Goal: Navigation & Orientation: Find specific page/section

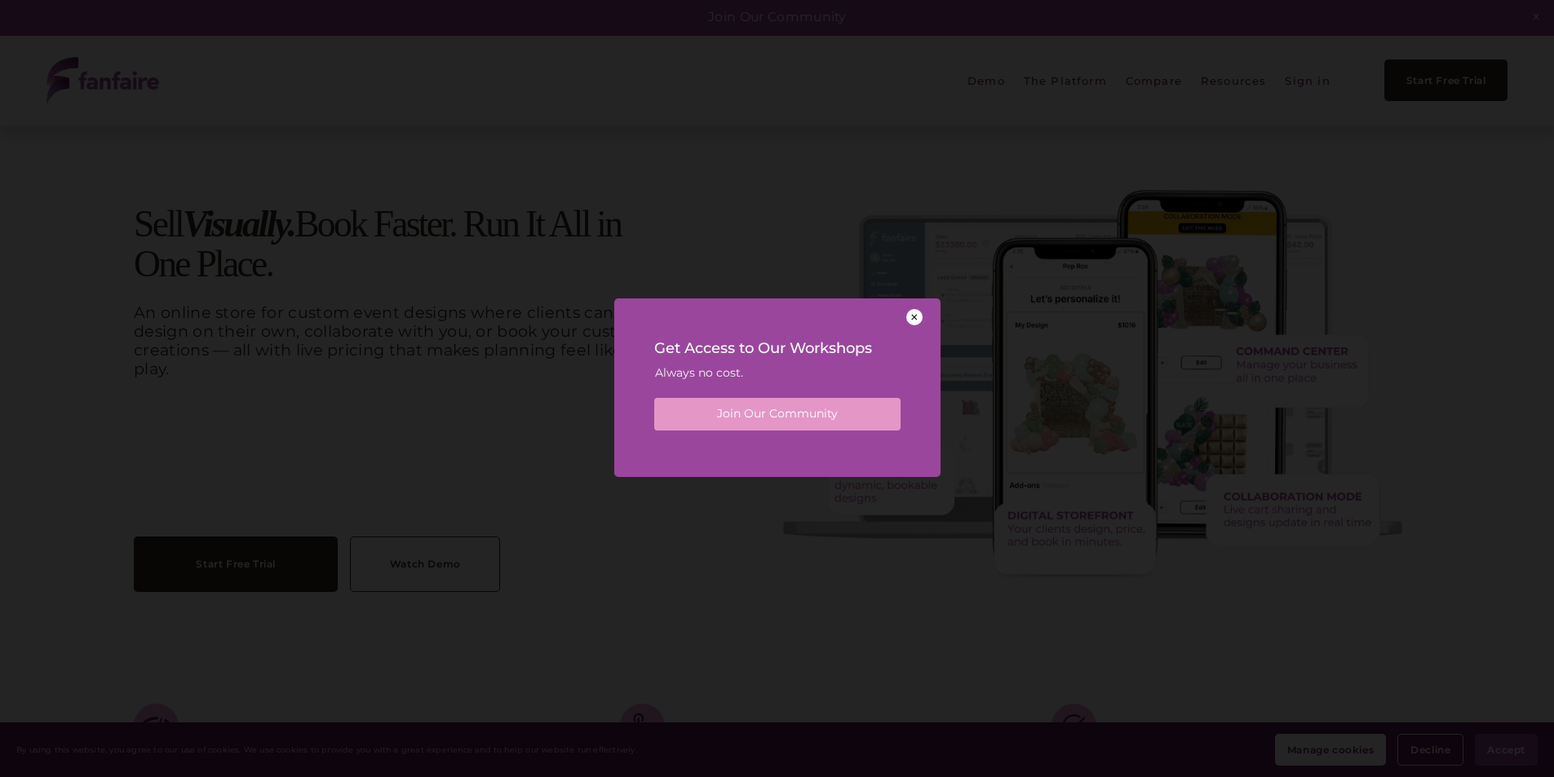
click at [914, 317] on div at bounding box center [914, 317] width 16 height 16
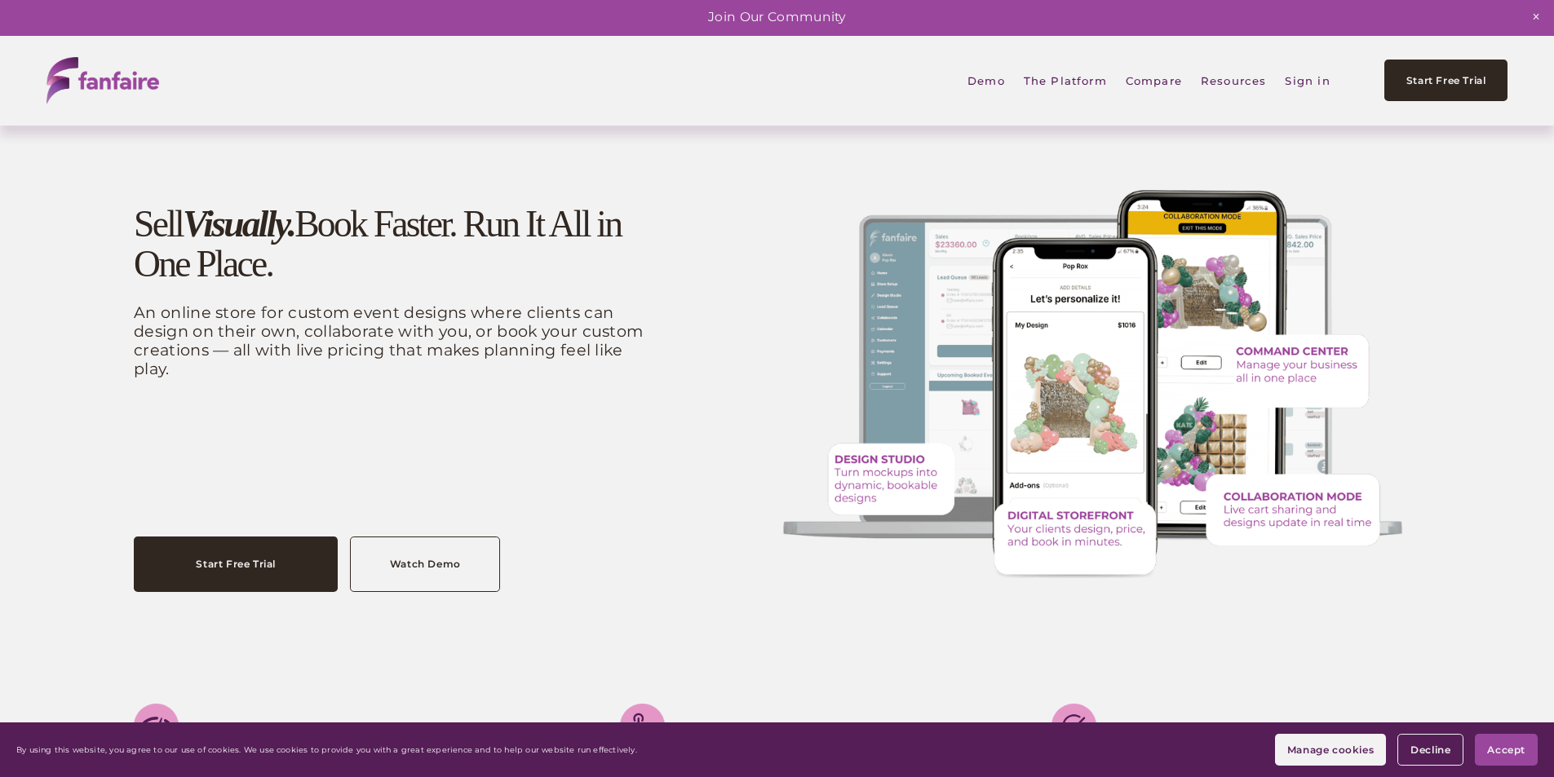
click at [122, 90] on img at bounding box center [102, 80] width 113 height 46
click at [982, 76] on link "Demo" at bounding box center [986, 80] width 38 height 37
click at [1152, 87] on link "Compare" at bounding box center [1154, 80] width 56 height 37
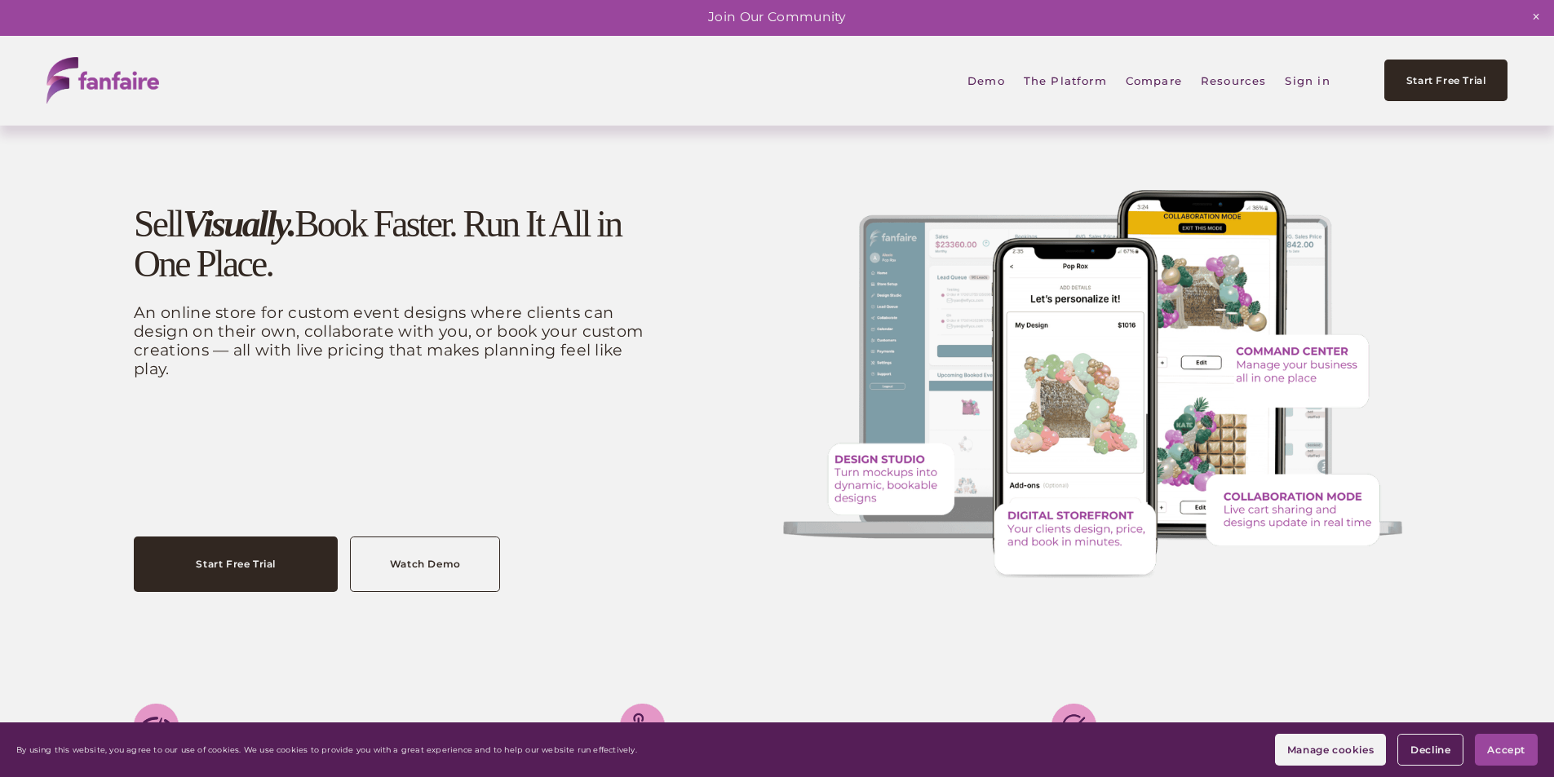
click at [1062, 80] on span "The Platform" at bounding box center [1065, 81] width 83 height 34
click at [0, 0] on span "Command Center" at bounding box center [0, 0] width 0 height 0
